Goal: Information Seeking & Learning: Learn about a topic

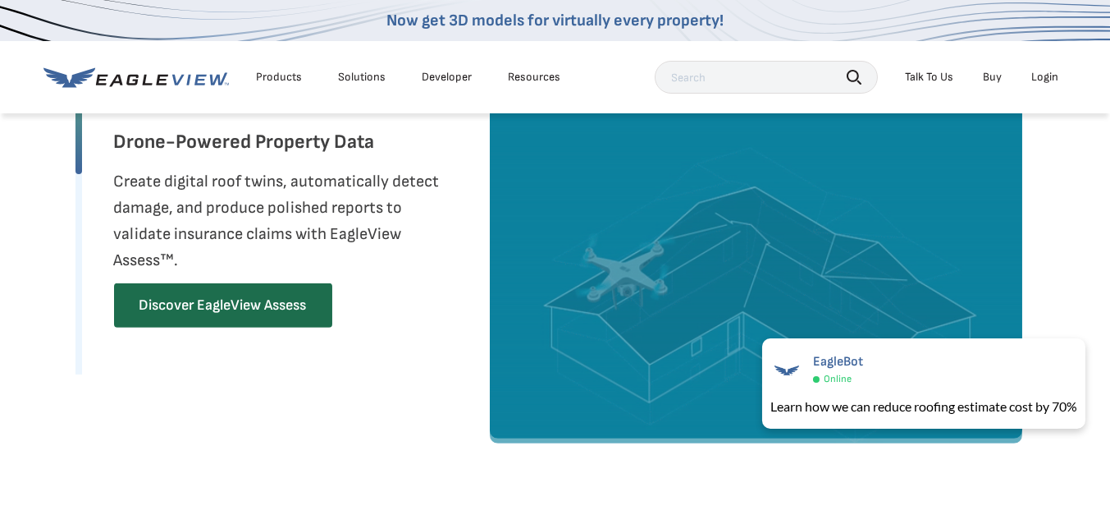
scroll to position [1806, 0]
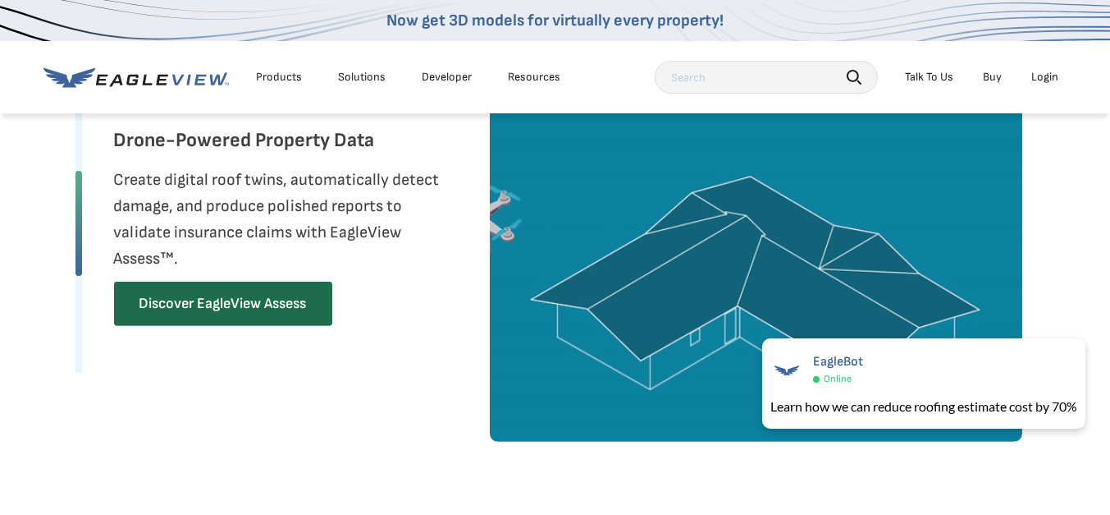
click at [286, 75] on div "Products" at bounding box center [280, 77] width 46 height 15
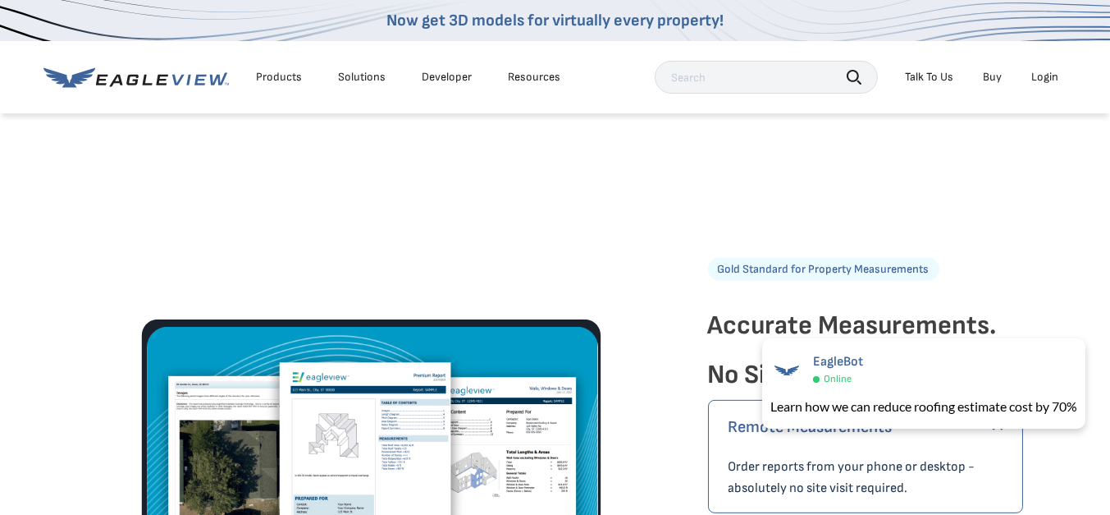
scroll to position [2298, 0]
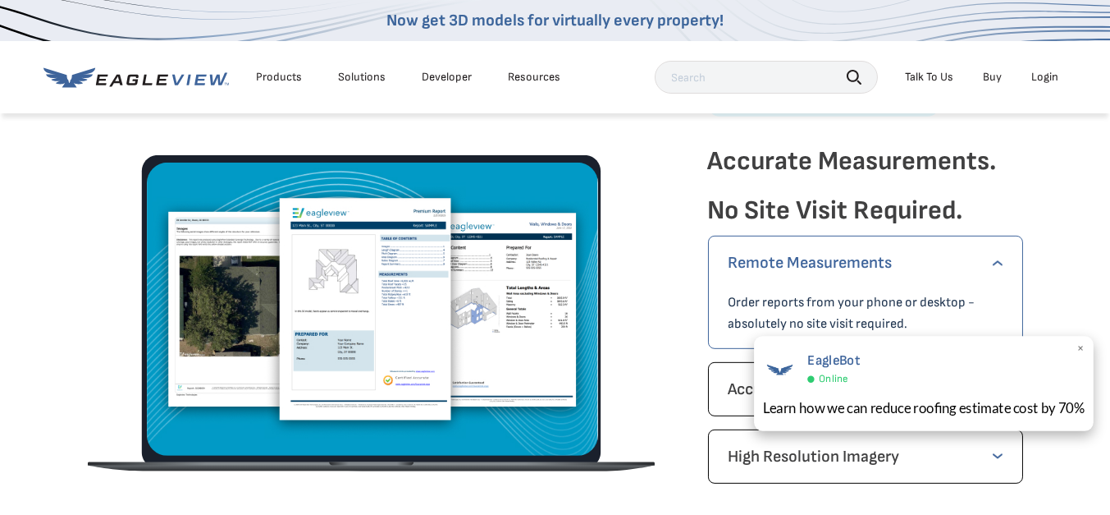
click at [1080, 348] on span "×" at bounding box center [1081, 349] width 9 height 17
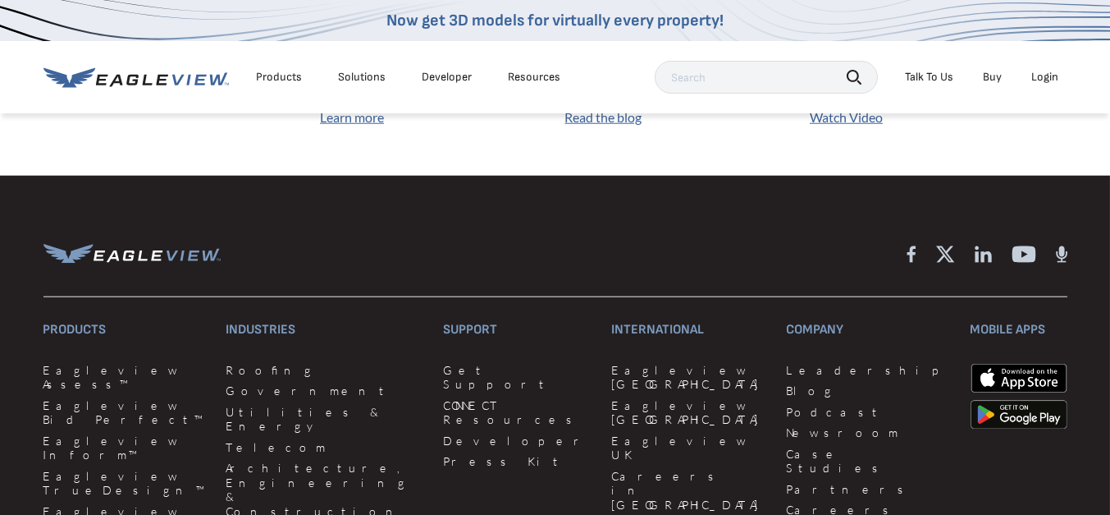
scroll to position [4678, 0]
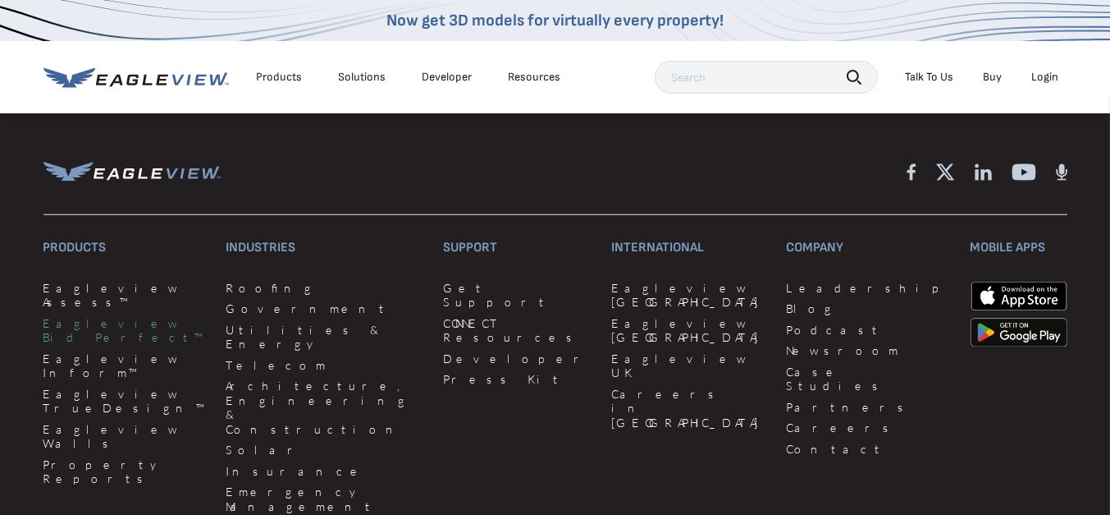
click at [125, 316] on link "Eagleview Bid Perfect™" at bounding box center [124, 330] width 163 height 29
